Goal: Task Accomplishment & Management: Manage account settings

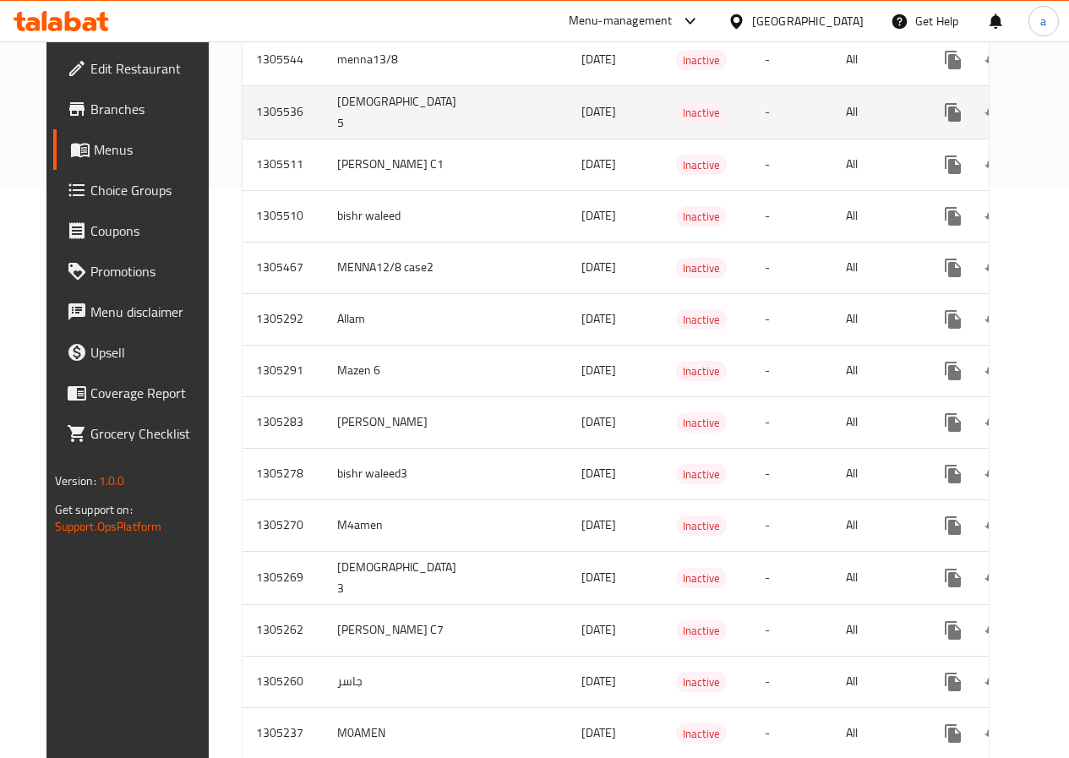
scroll to position [591, 0]
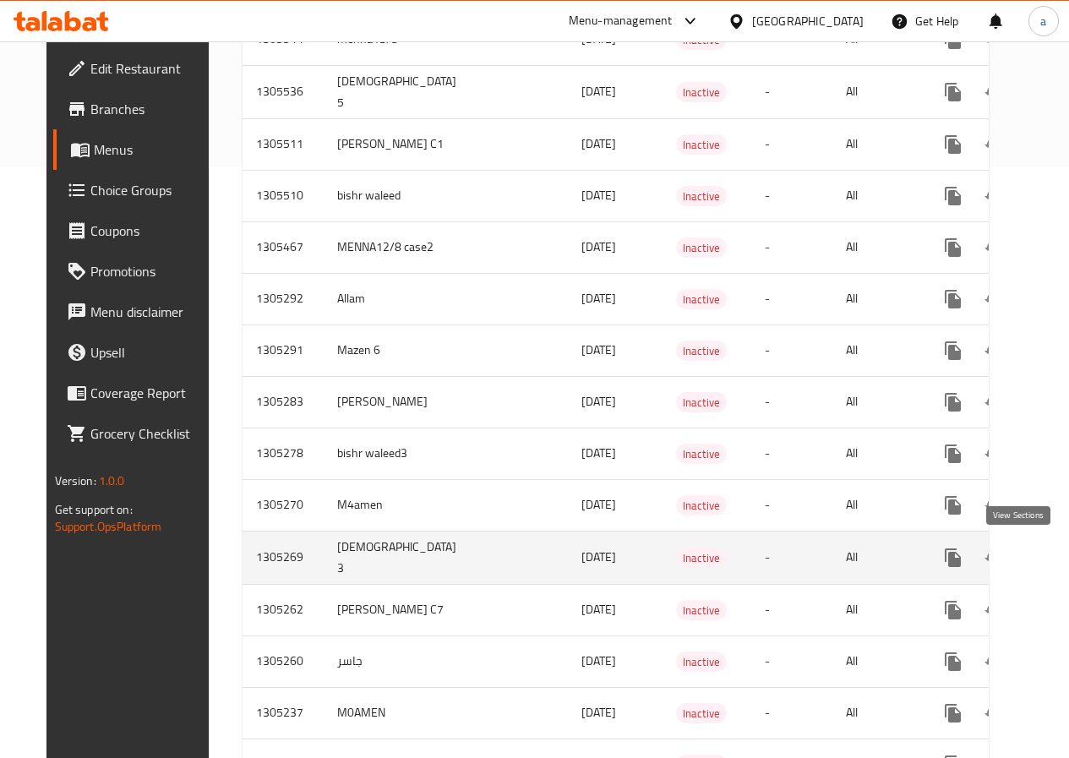
click at [1067, 564] on icon "enhanced table" at bounding box center [1074, 557] width 15 height 15
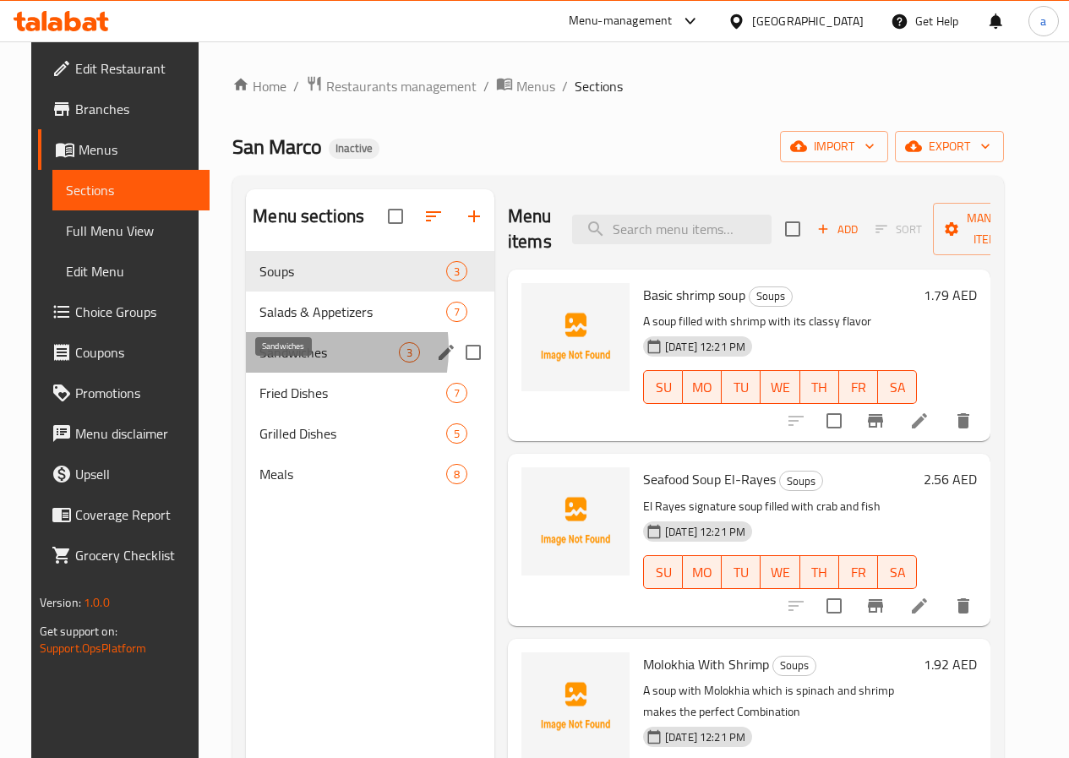
click at [269, 362] on span "Sandwiches" at bounding box center [328, 352] width 139 height 20
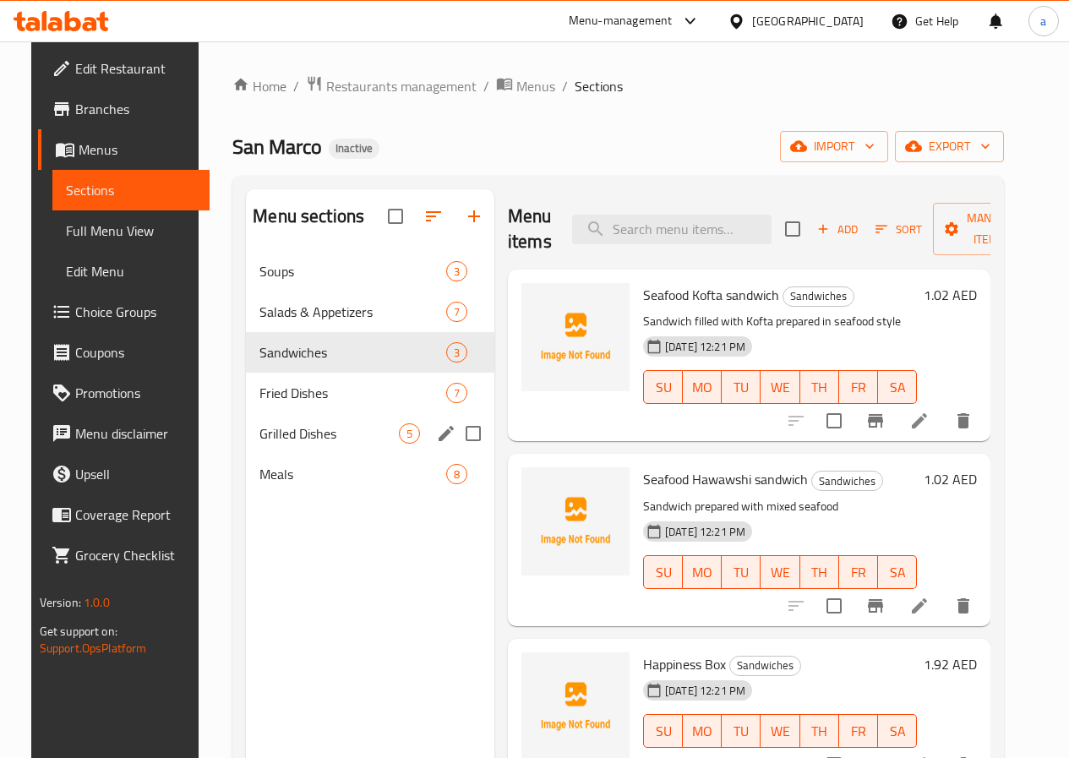
scroll to position [169, 0]
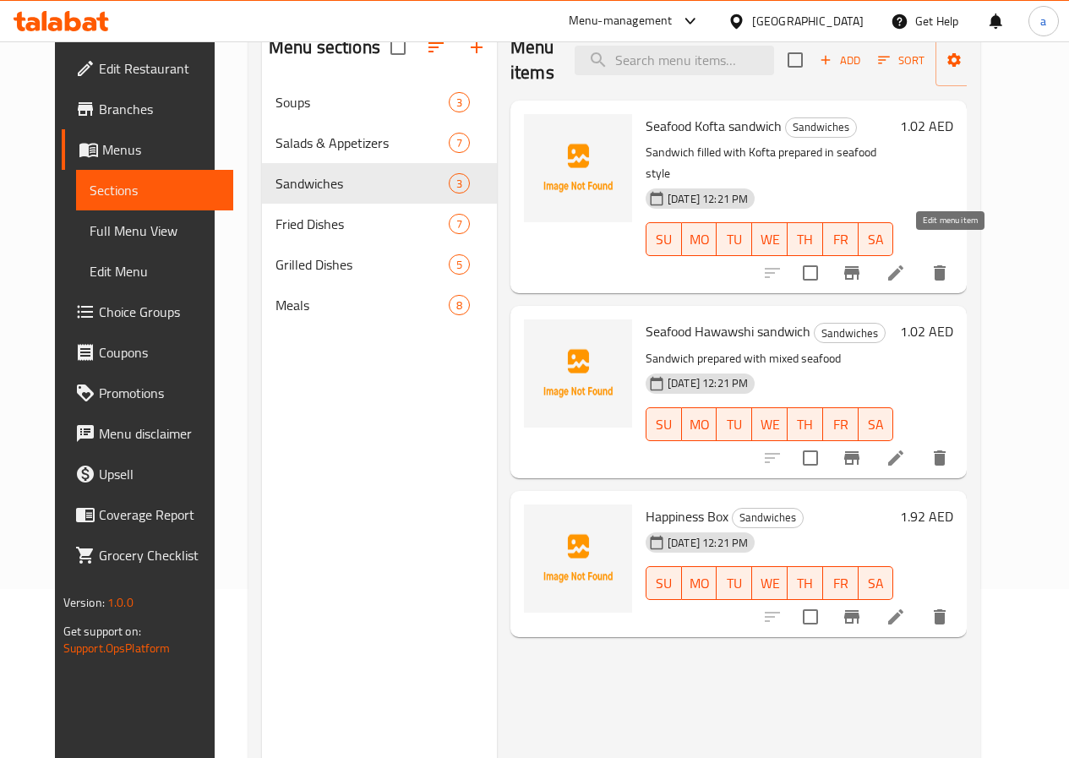
click at [906, 263] on icon at bounding box center [896, 273] width 20 height 20
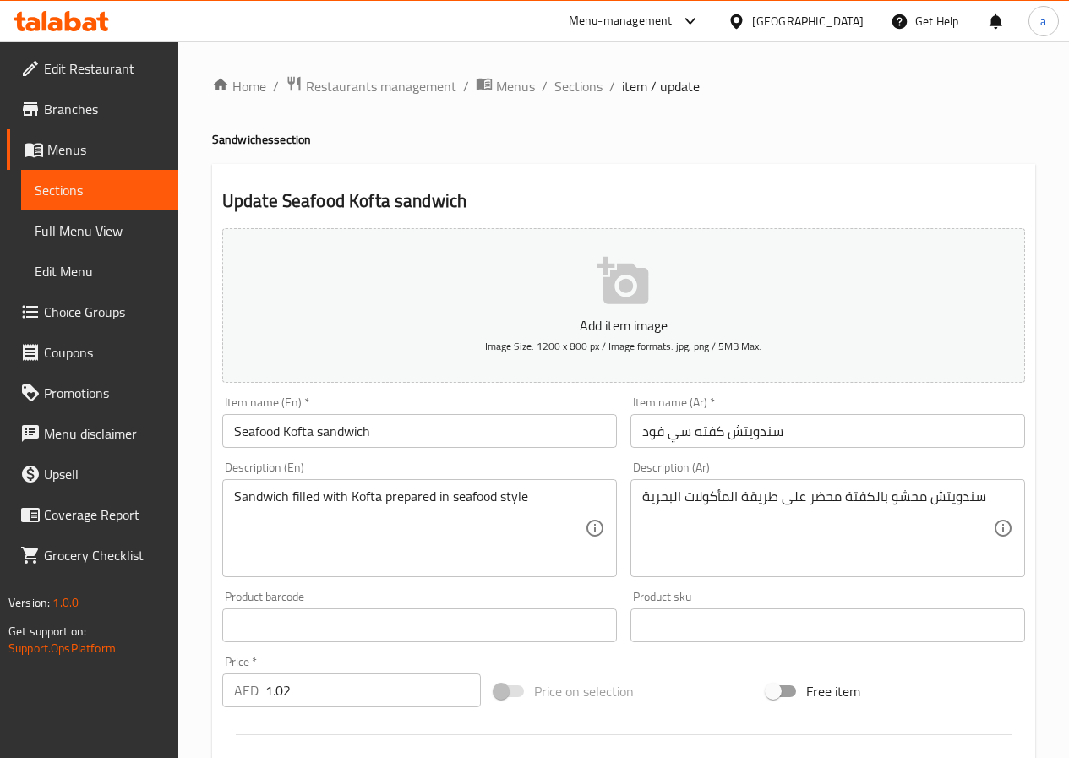
click at [79, 182] on span "Sections" at bounding box center [100, 190] width 130 height 20
